Goal: Task Accomplishment & Management: Use online tool/utility

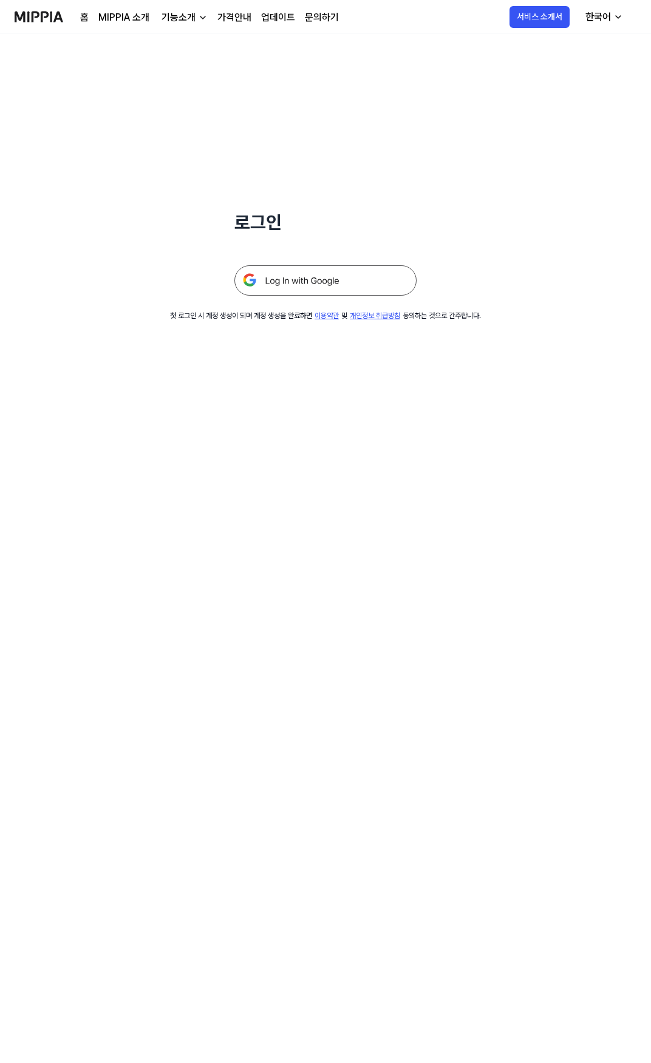
click at [374, 287] on img at bounding box center [325, 280] width 182 height 30
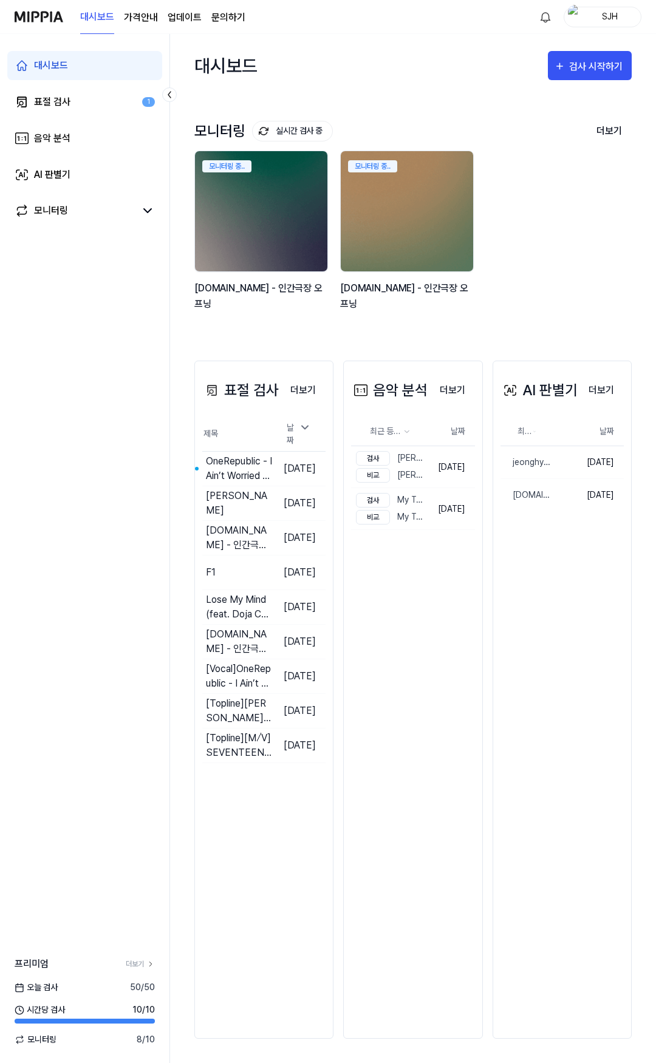
click at [44, 24] on img at bounding box center [39, 16] width 49 height 33
click at [56, 106] on div "표절 검사" at bounding box center [52, 102] width 36 height 15
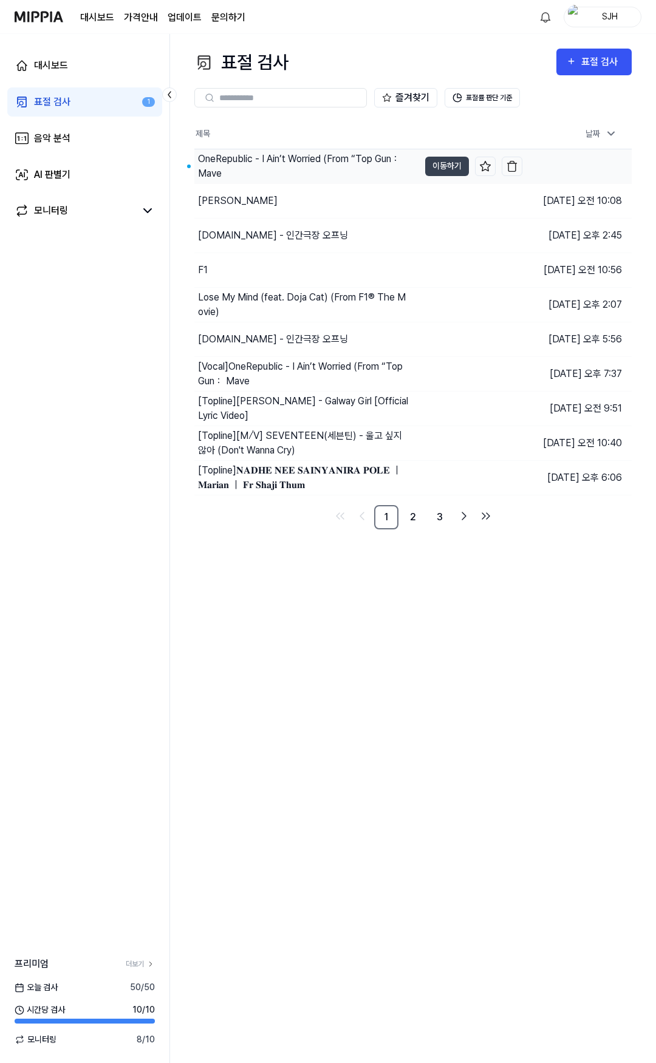
click at [267, 172] on div "OneRepublic - I Ain’t Worried (From “Top Gun： Mave" at bounding box center [303, 166] width 210 height 29
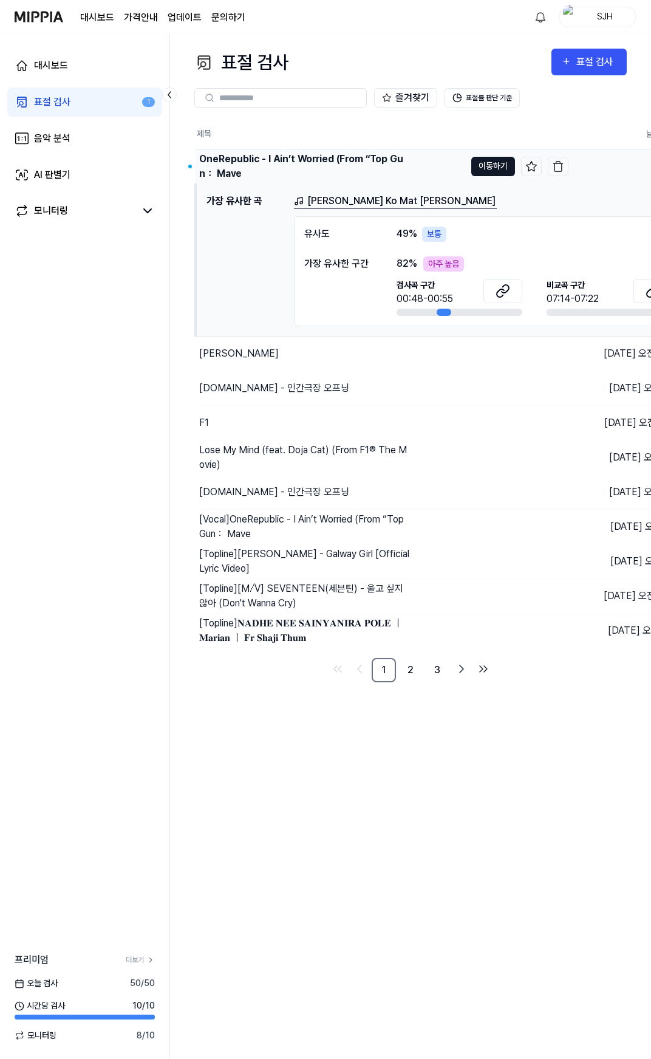
click at [477, 168] on button "이동하기" at bounding box center [493, 166] width 44 height 19
